Goal: Information Seeking & Learning: Compare options

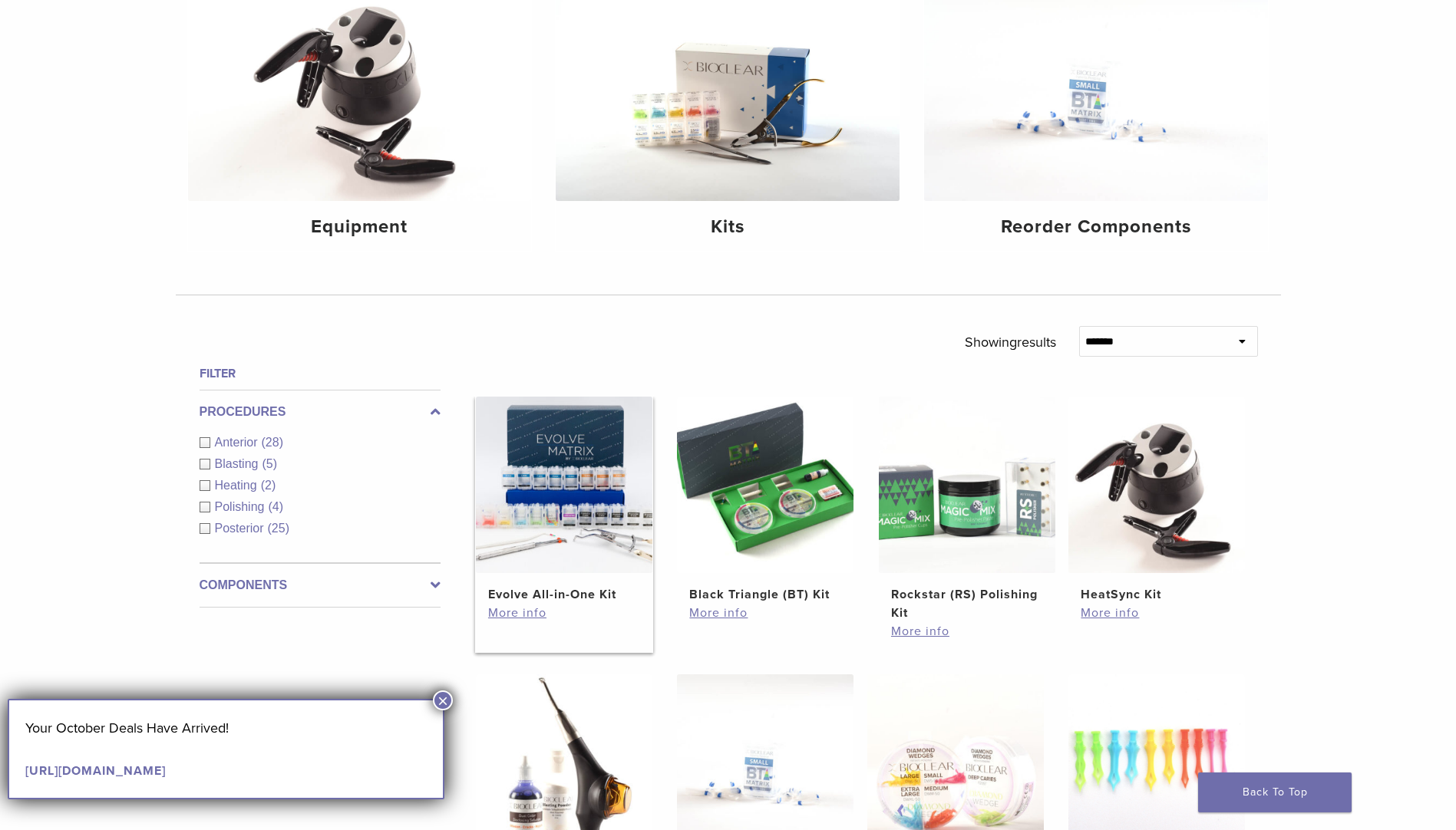
scroll to position [307, 0]
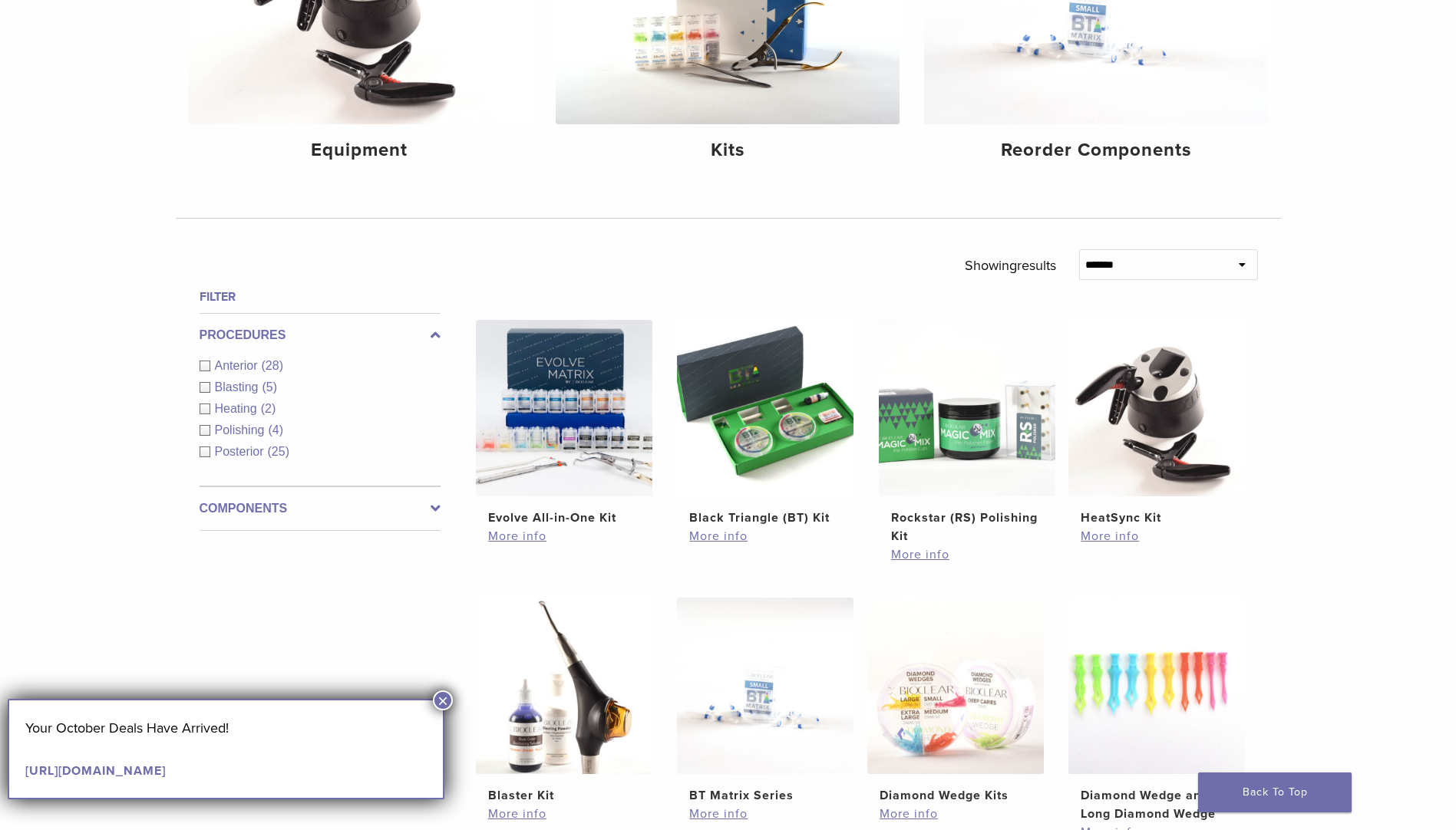
click at [239, 367] on span "Anterior" at bounding box center [238, 366] width 47 height 13
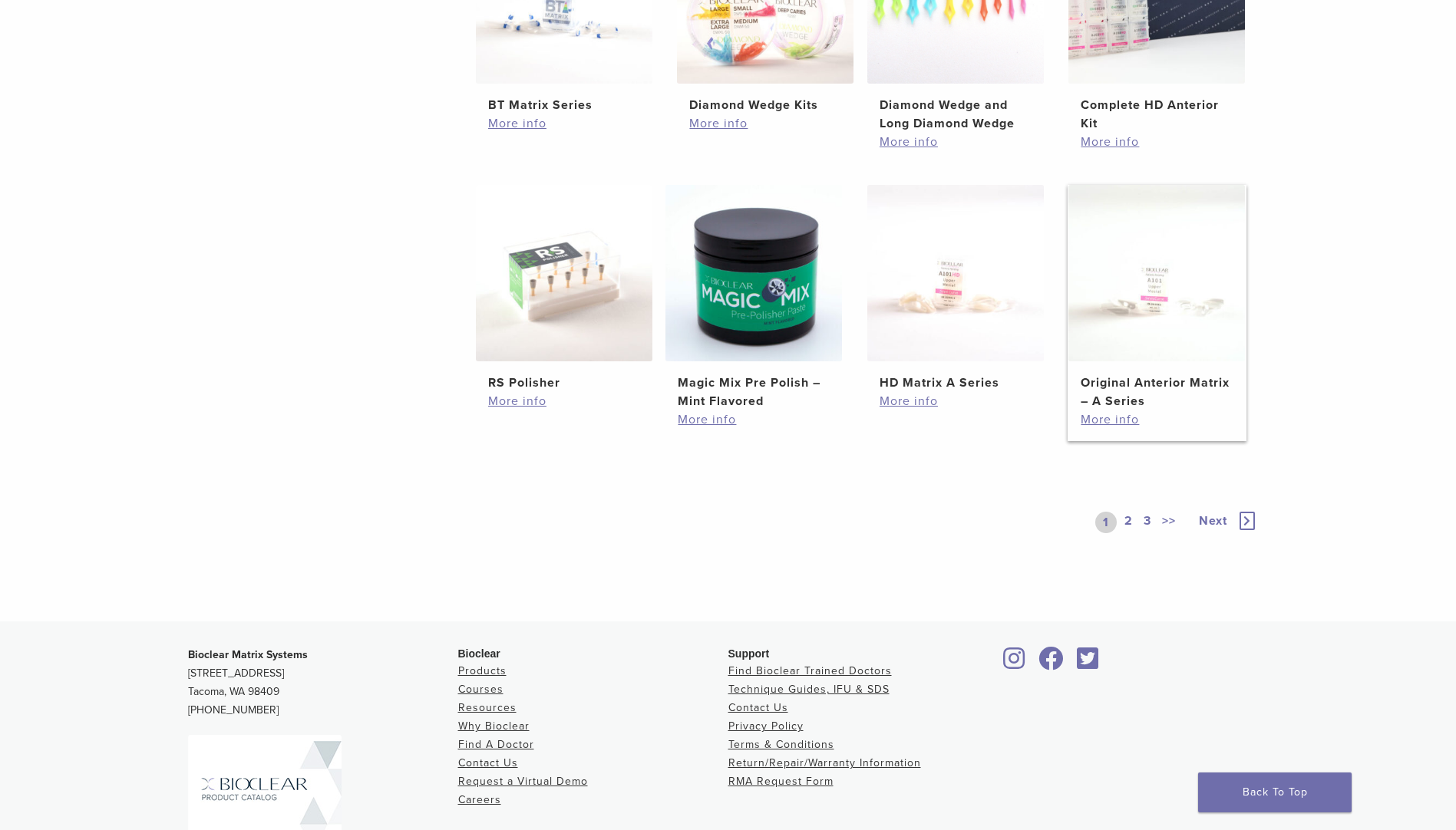
scroll to position [768, 0]
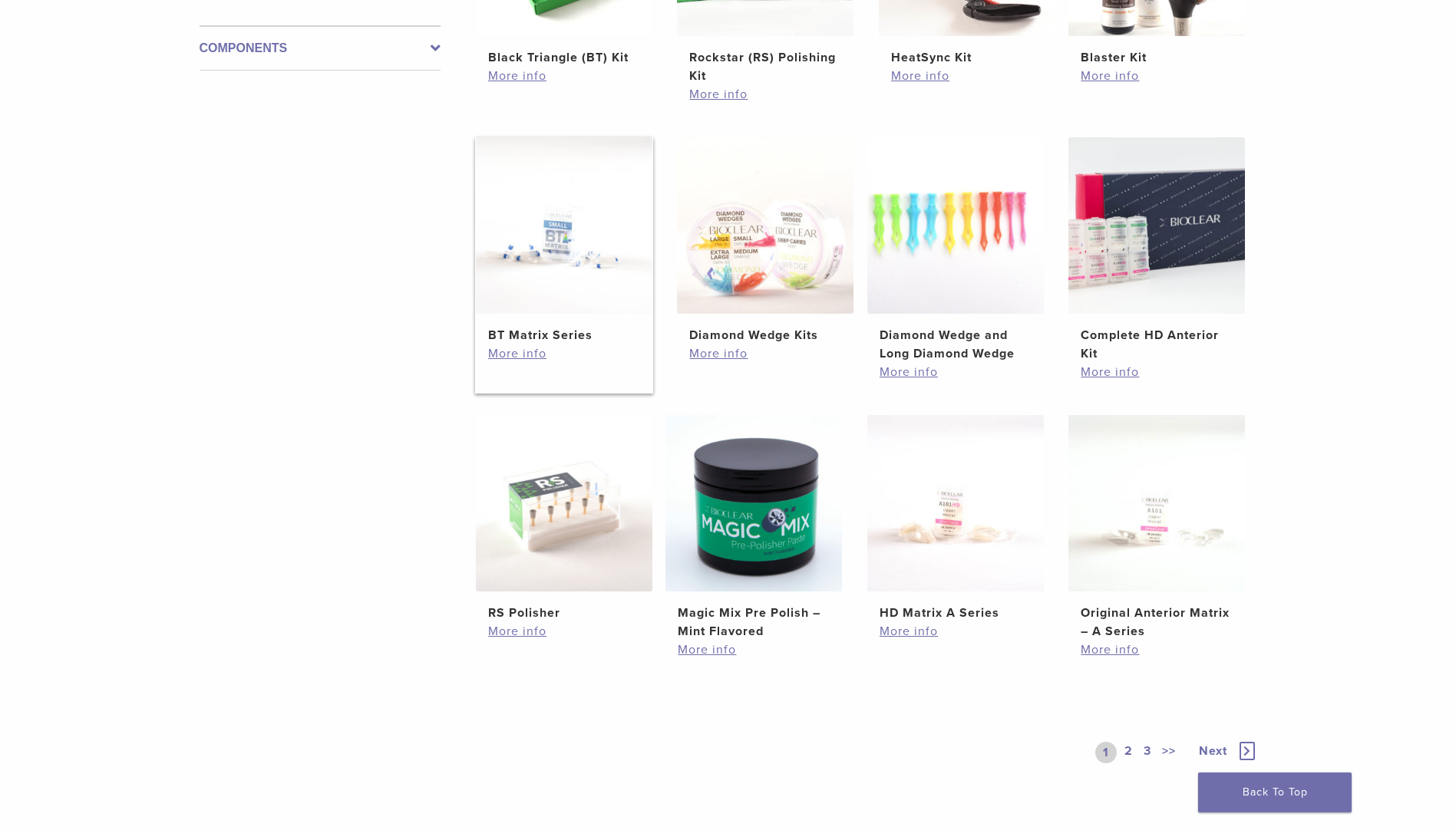
click at [585, 272] on img at bounding box center [565, 226] width 177 height 177
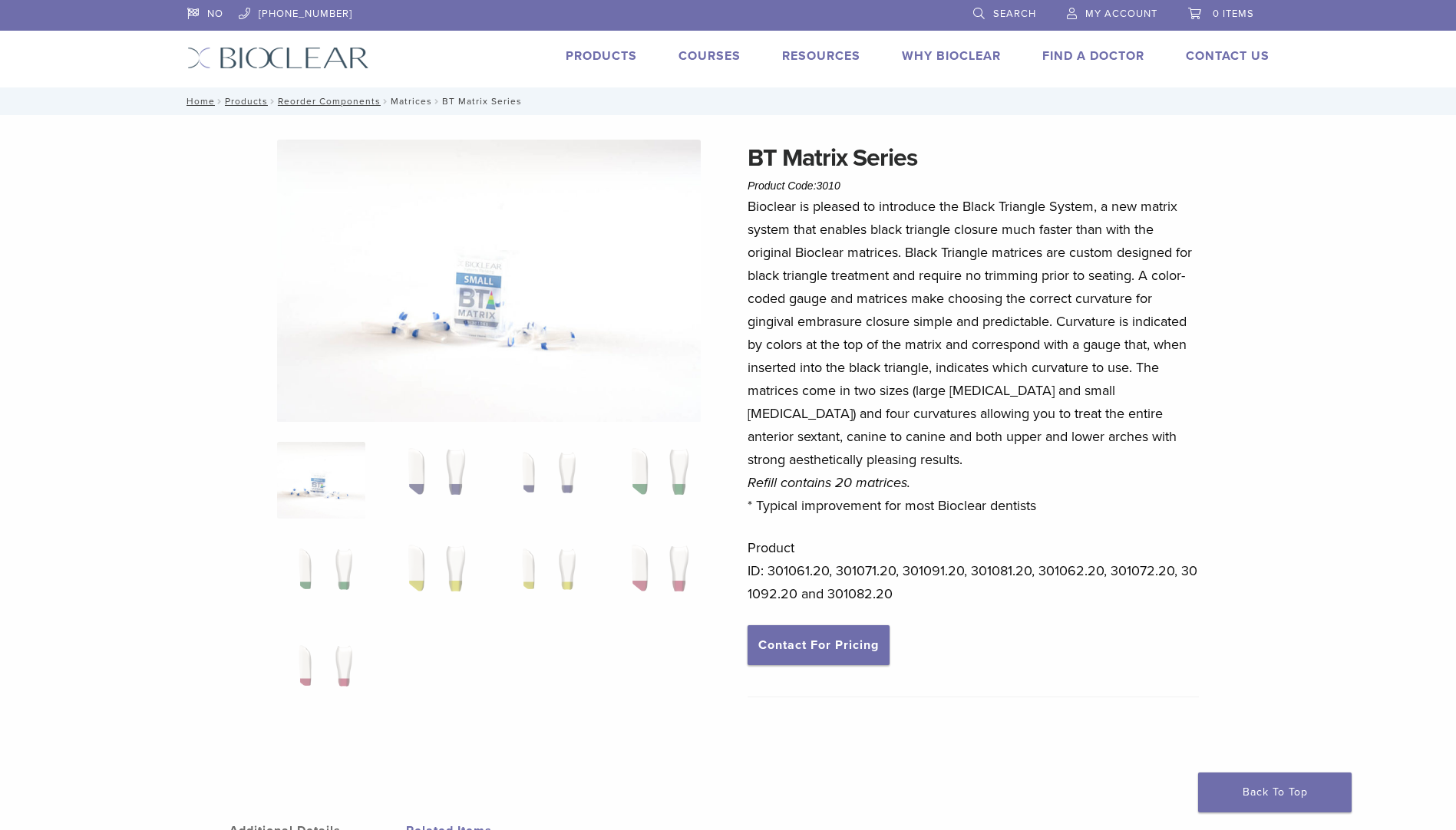
click at [402, 102] on link "Matrices" at bounding box center [411, 101] width 41 height 10
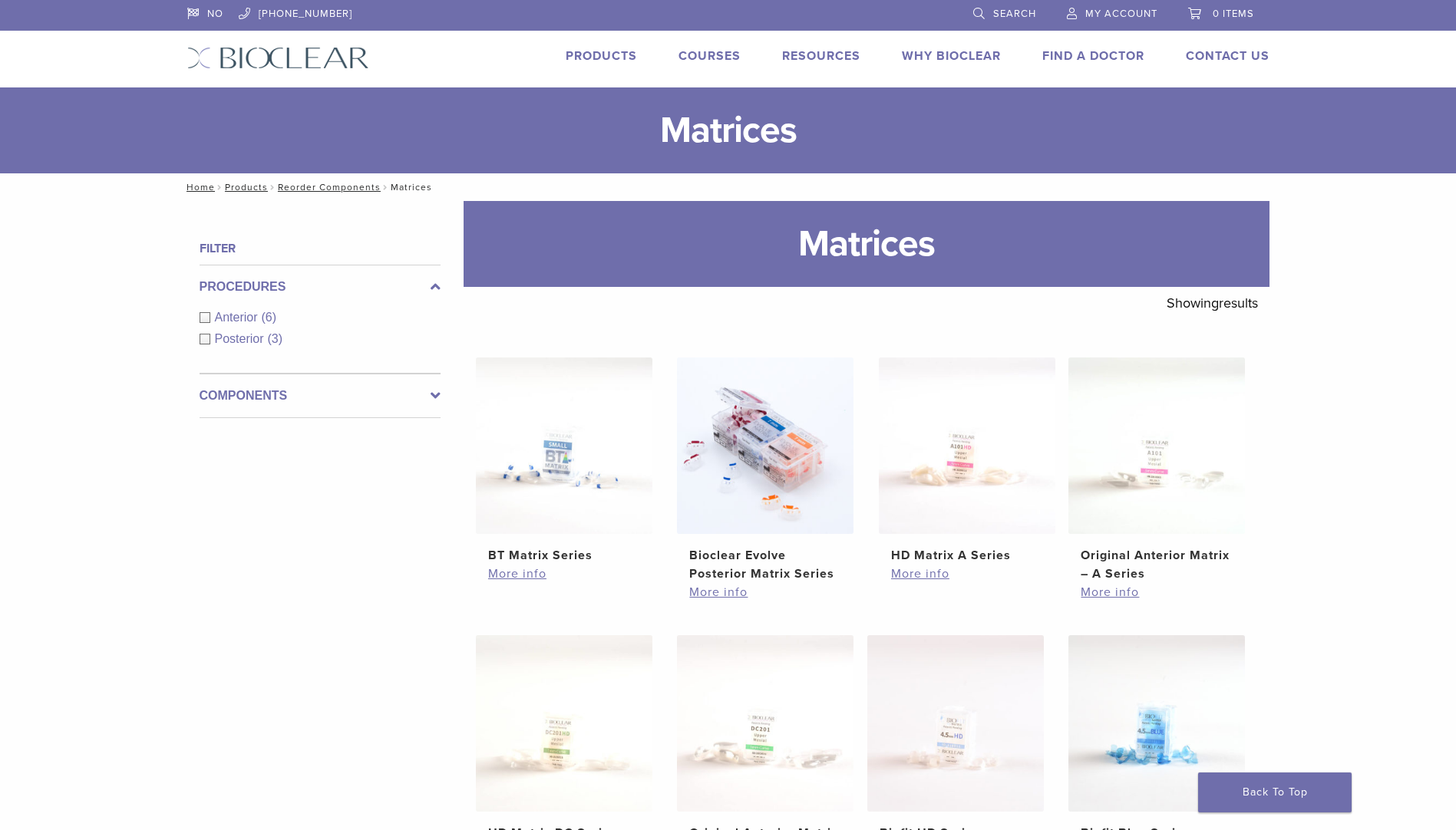
click at [200, 319] on div "Anterior (6)" at bounding box center [320, 318] width 241 height 19
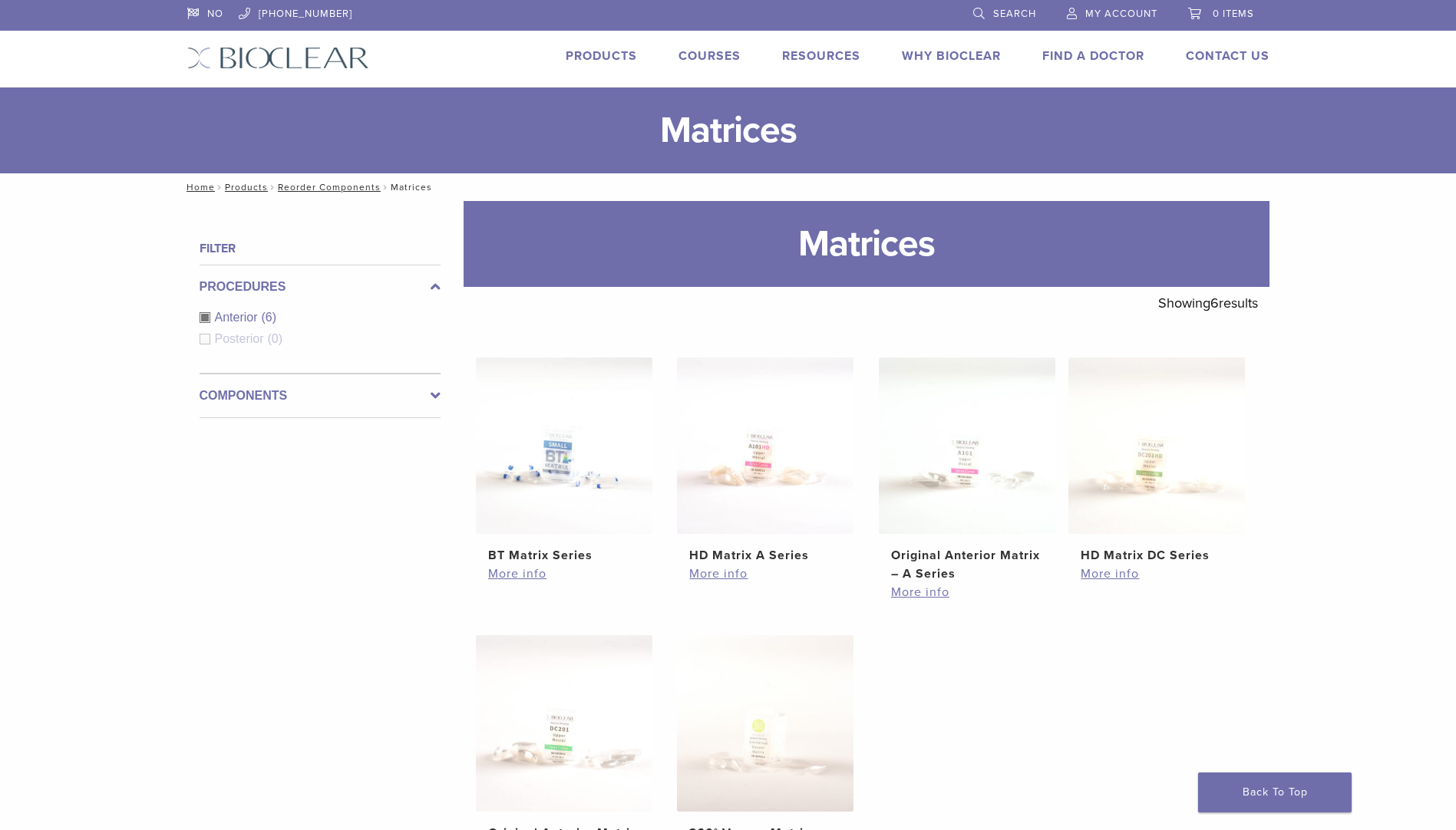
scroll to position [153, 0]
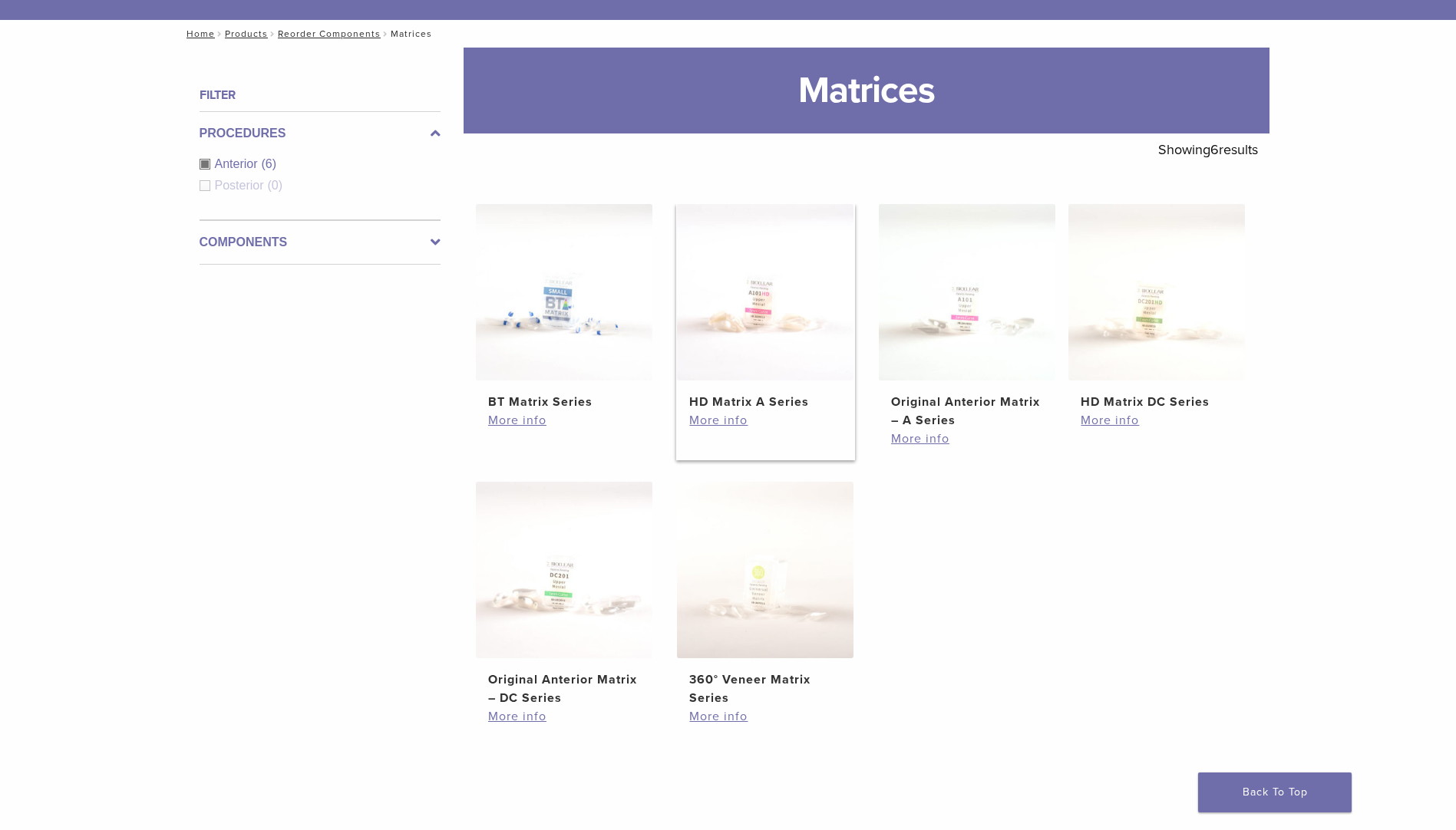
click at [745, 311] on img at bounding box center [765, 293] width 177 height 177
click at [964, 319] on img at bounding box center [968, 293] width 177 height 177
click at [1184, 336] on img at bounding box center [1157, 293] width 177 height 177
click at [634, 560] on img at bounding box center [565, 570] width 177 height 177
click at [561, 286] on img at bounding box center [565, 293] width 177 height 177
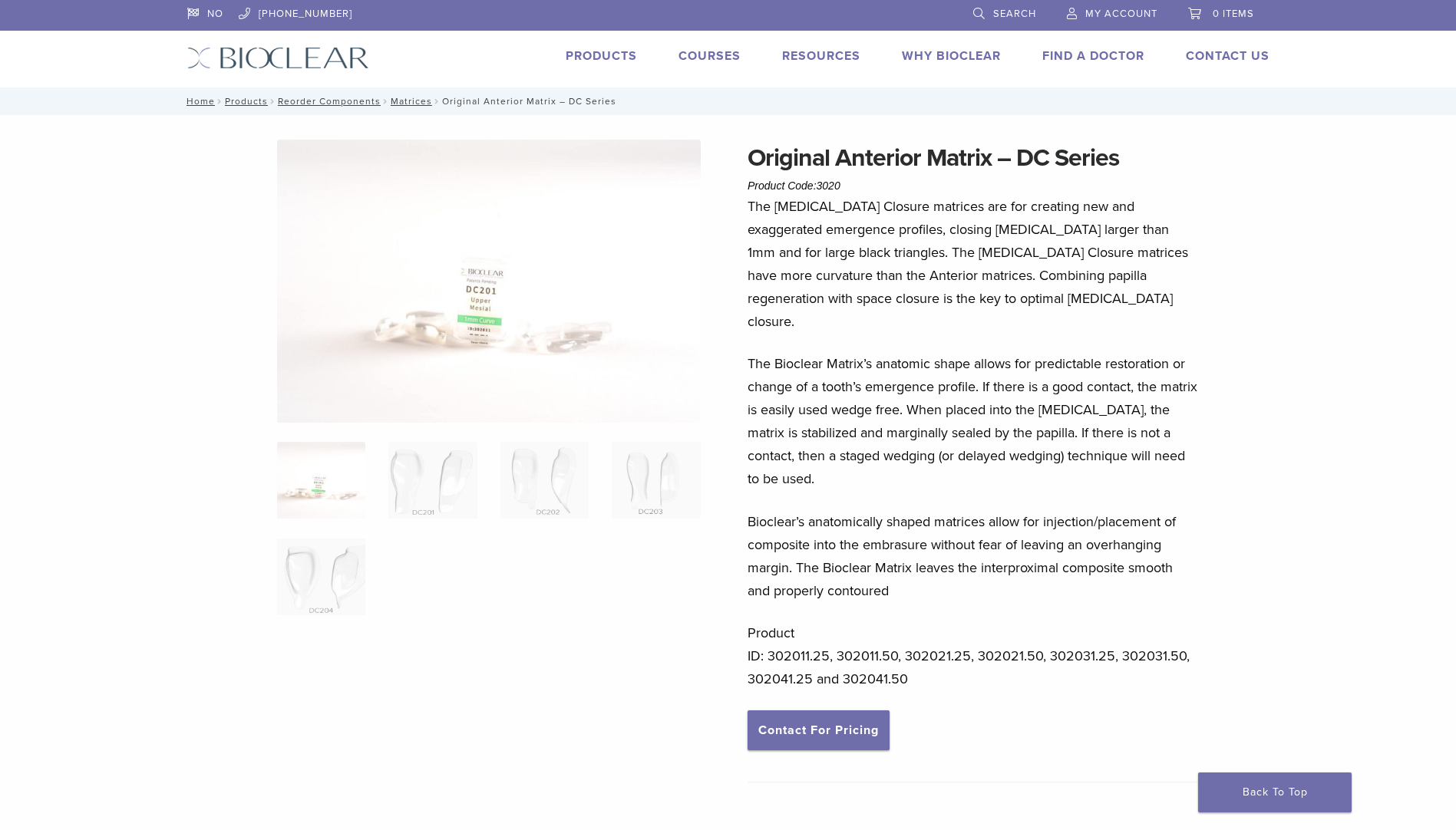
click at [1339, 424] on div "Original Anterior Matrix – DC Series Product Code: 3020 $ 60.56 – $ 112.43 Pric…" at bounding box center [728, 592] width 1456 height 954
